Goal: Contribute content

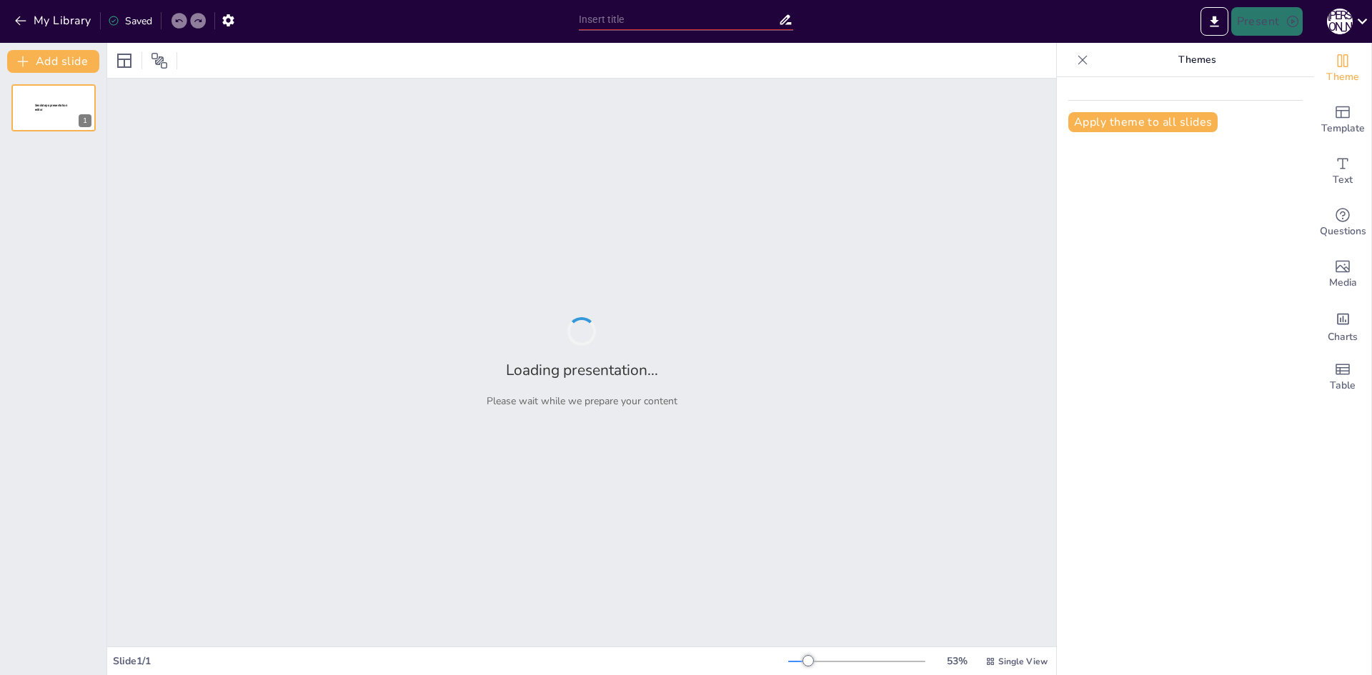
type input "Косметичний магазин і несподівані зустрічі"
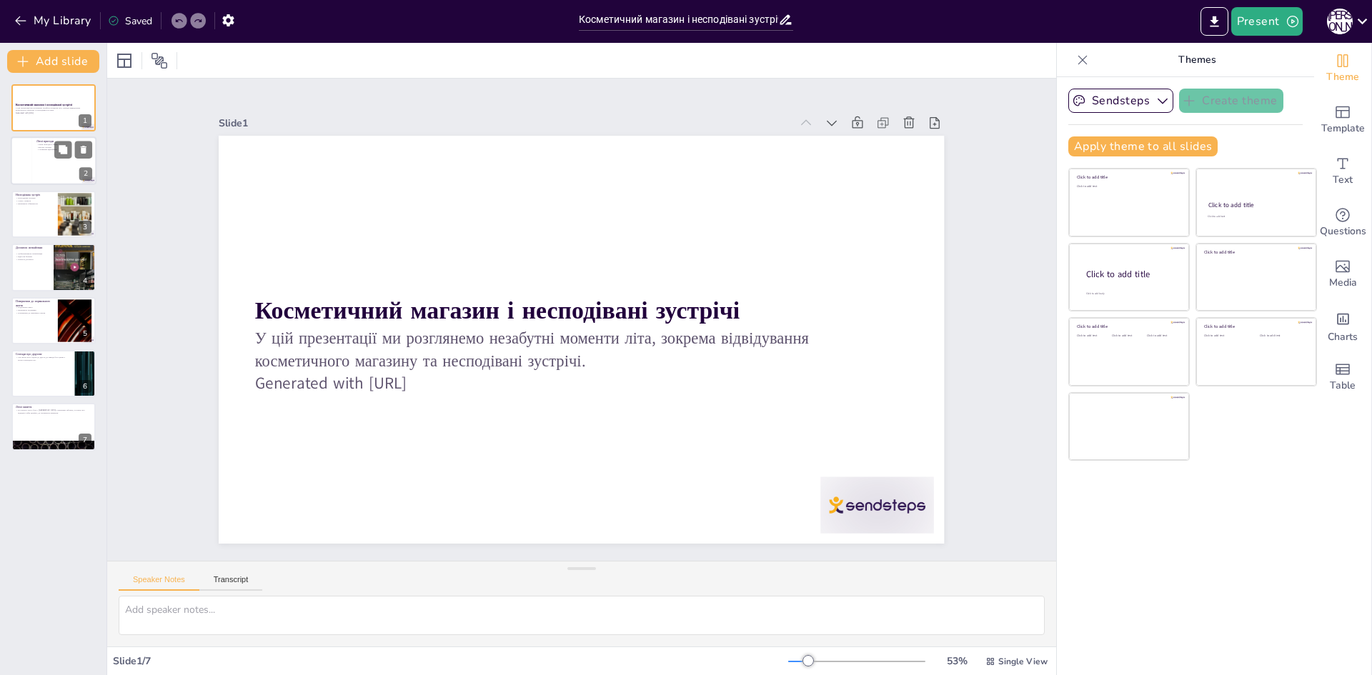
click at [27, 161] on div at bounding box center [21, 161] width 21 height 49
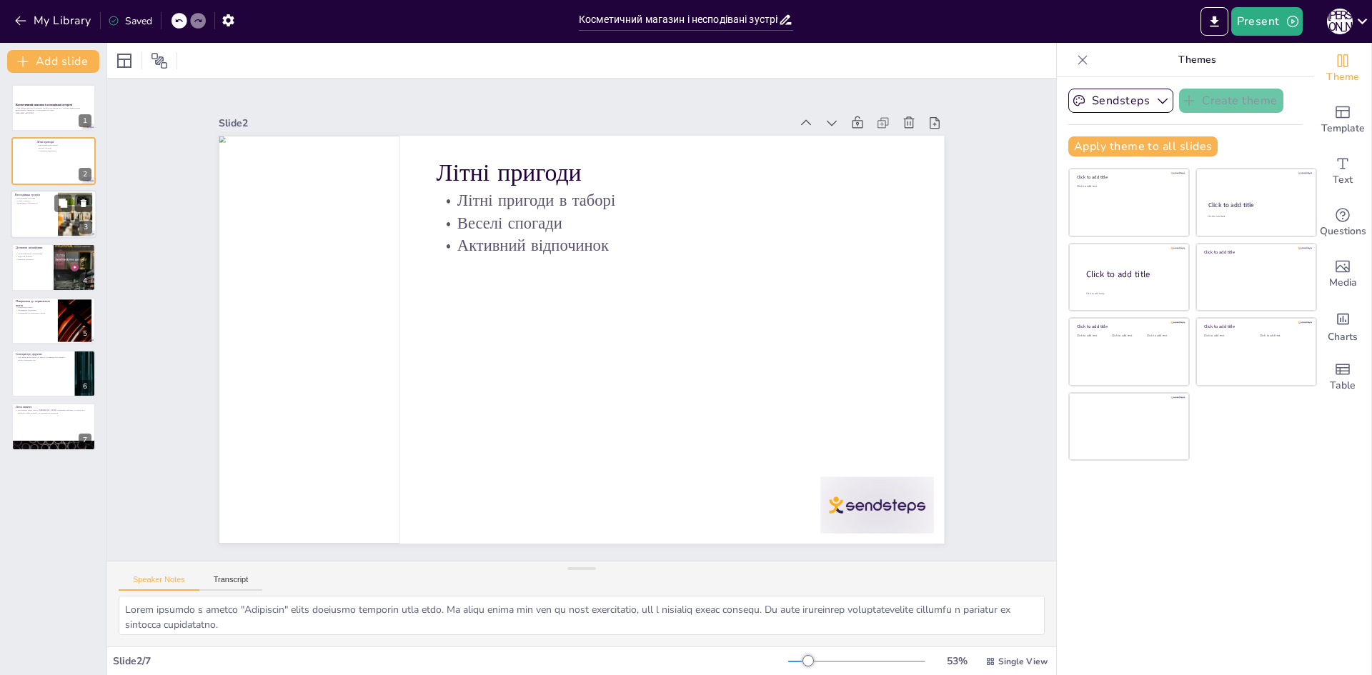
click at [21, 200] on p "Страх і тривога" at bounding box center [34, 200] width 39 height 3
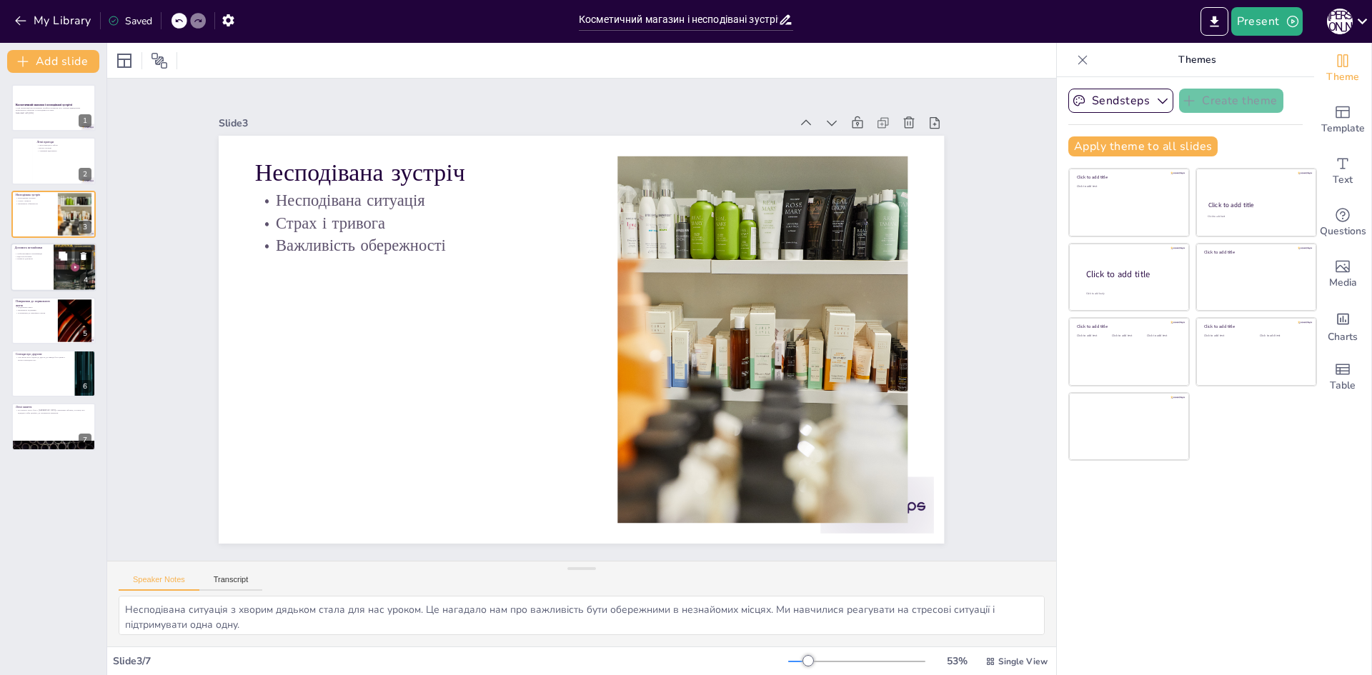
click at [34, 276] on div at bounding box center [54, 267] width 86 height 49
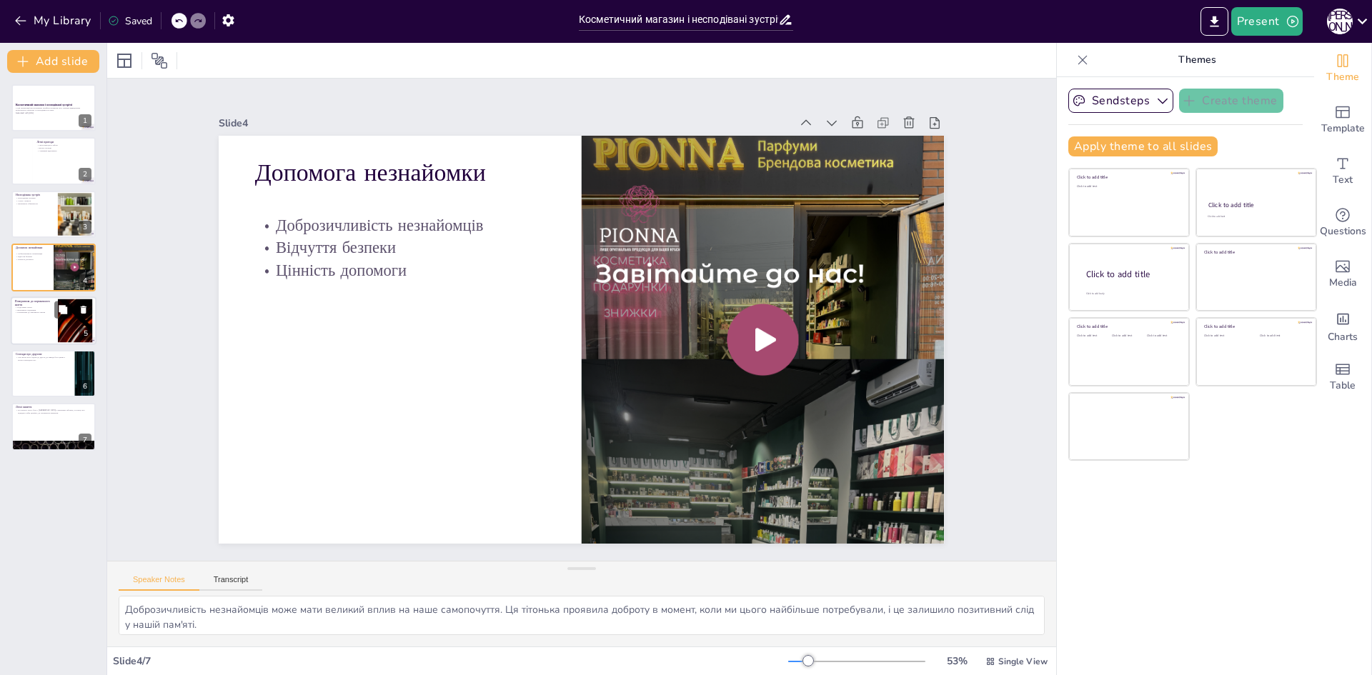
click at [27, 313] on p "Повернення до звичайного життя" at bounding box center [34, 312] width 39 height 3
type textarea "Подолання страху стало важливим кроком у нашому житті. Ми навчилися не дозволят…"
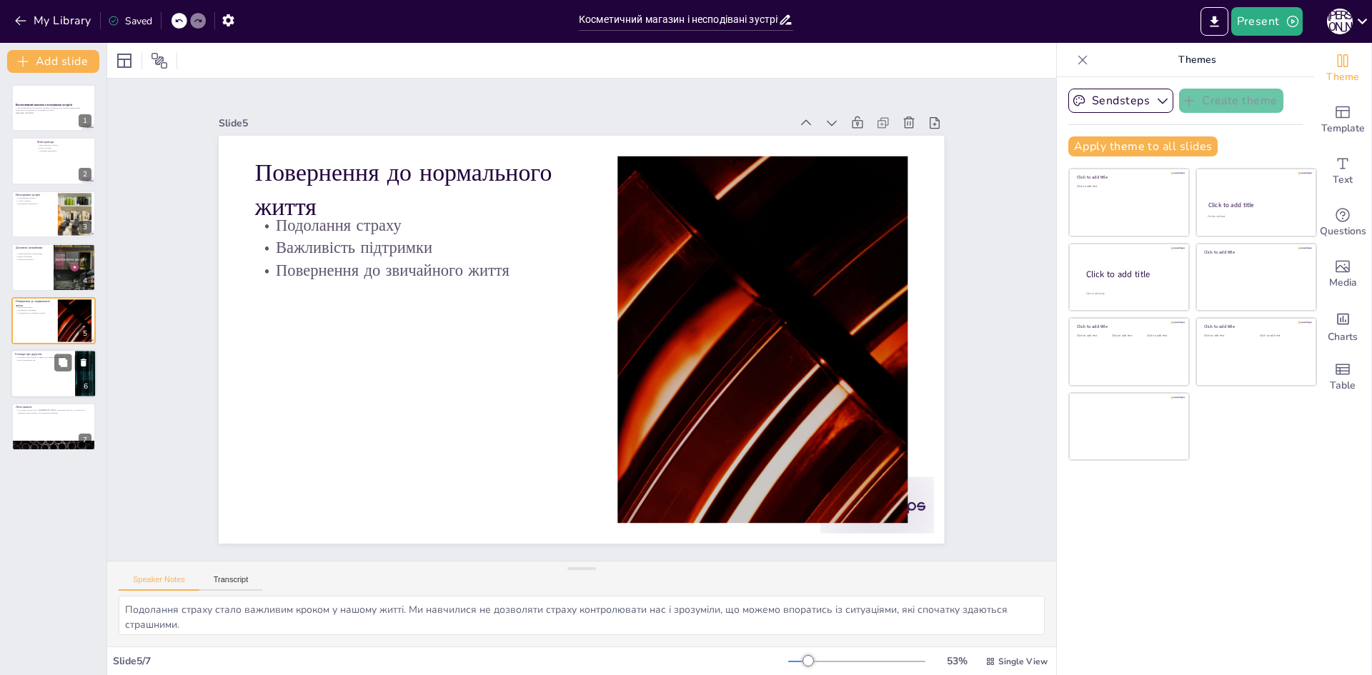
click at [39, 372] on div at bounding box center [54, 373] width 86 height 49
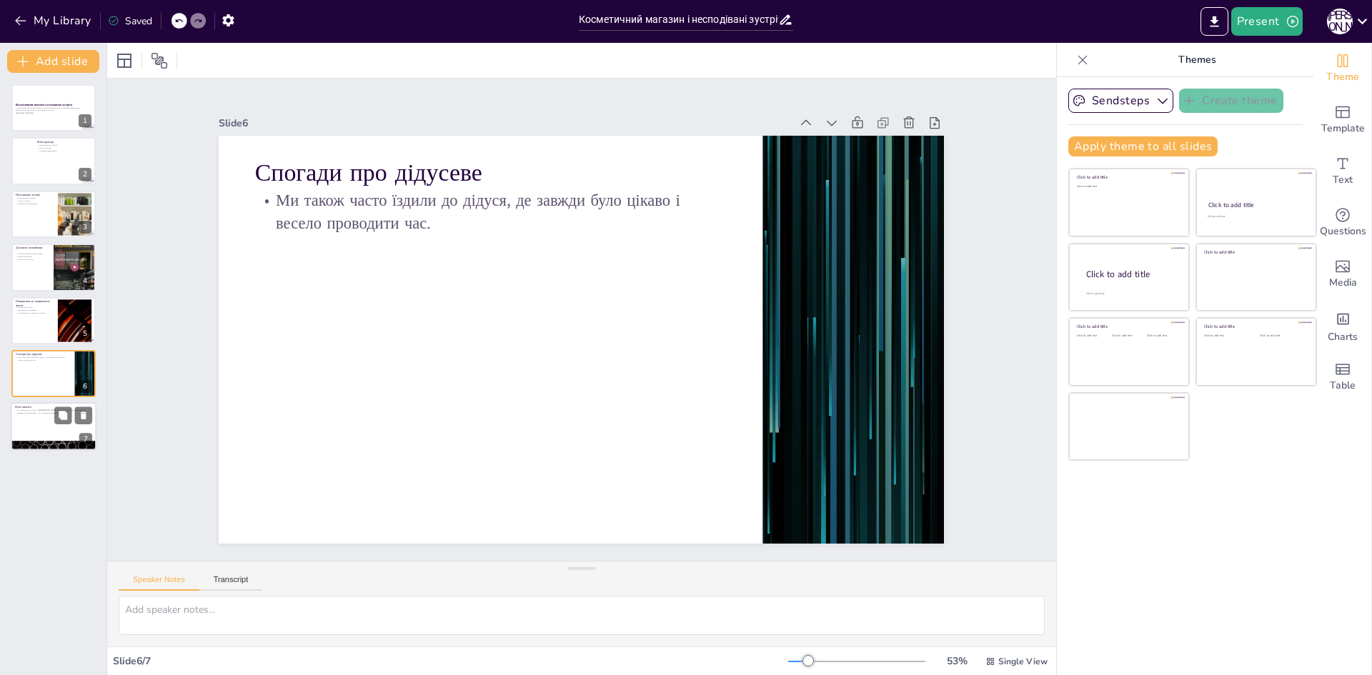
click at [51, 439] on div at bounding box center [54, 427] width 86 height 49
